Goal: Navigation & Orientation: Find specific page/section

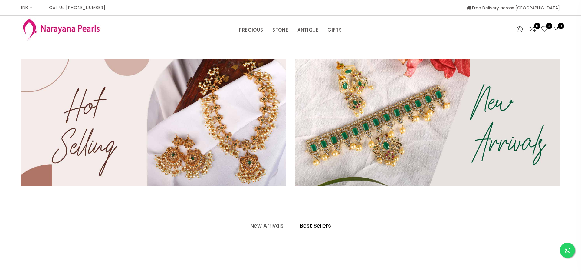
select select "INR"
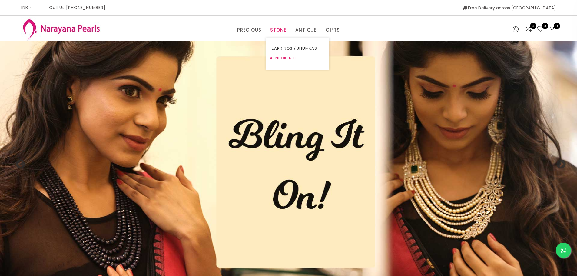
click at [279, 57] on link "NECKLACE" at bounding box center [296, 58] width 51 height 10
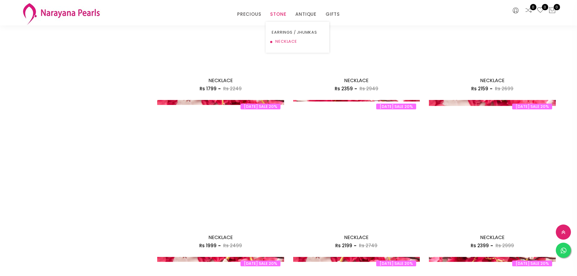
scroll to position [817, 0]
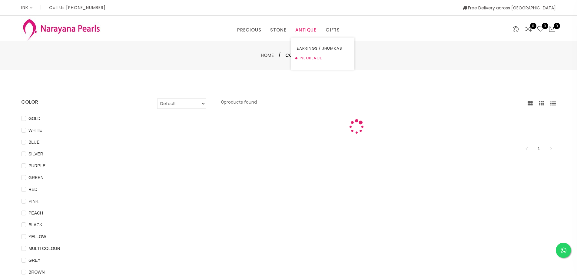
click at [311, 55] on link "NECKLACE" at bounding box center [322, 58] width 51 height 10
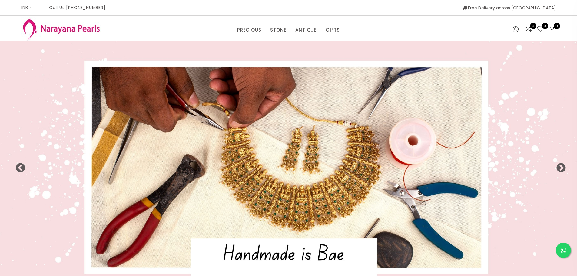
select select "INR"
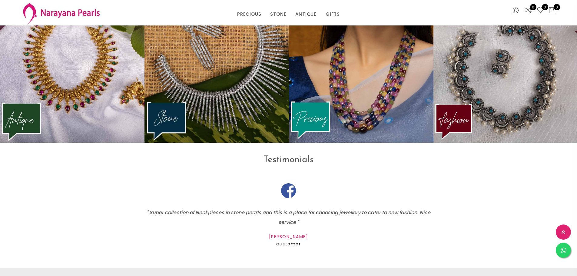
scroll to position [960, 0]
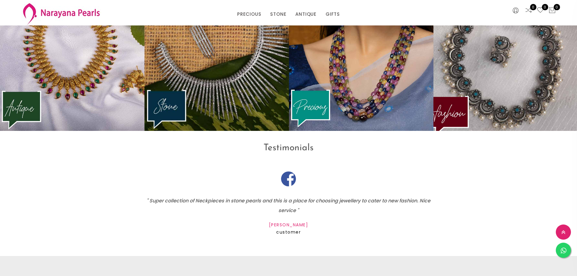
click at [495, 63] on img at bounding box center [505, 54] width 159 height 167
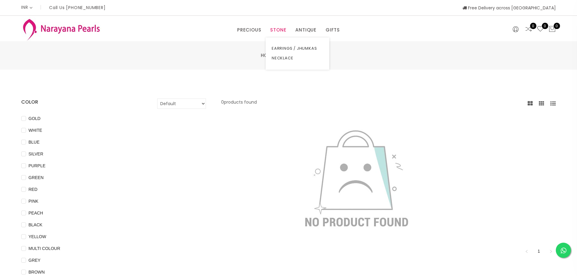
click at [284, 31] on link "STONE" at bounding box center [278, 29] width 16 height 9
click at [303, 29] on link "ANTIQUE" at bounding box center [305, 29] width 21 height 9
click at [306, 46] on link "EARRINGS / JHUMKAS" at bounding box center [322, 49] width 51 height 10
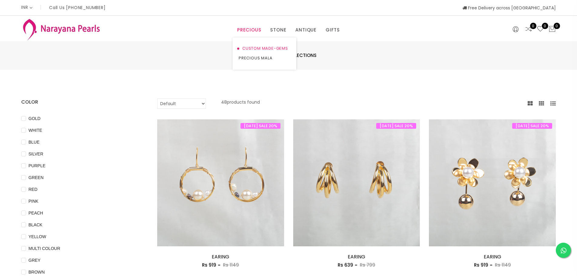
click at [252, 50] on link "CUSTOM MADE-GEMS" at bounding box center [263, 49] width 51 height 10
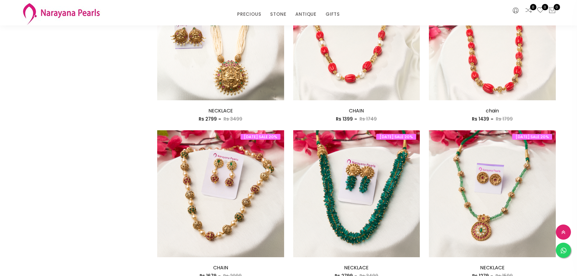
scroll to position [636, 0]
